Goal: Information Seeking & Learning: Learn about a topic

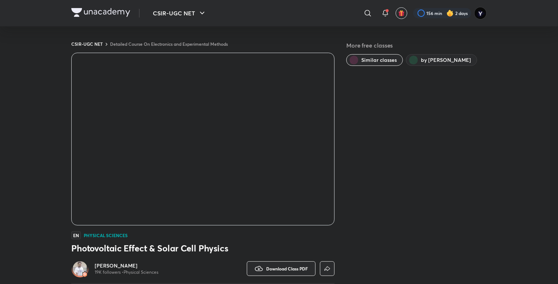
scroll to position [417, 0]
